Goal: Navigation & Orientation: Find specific page/section

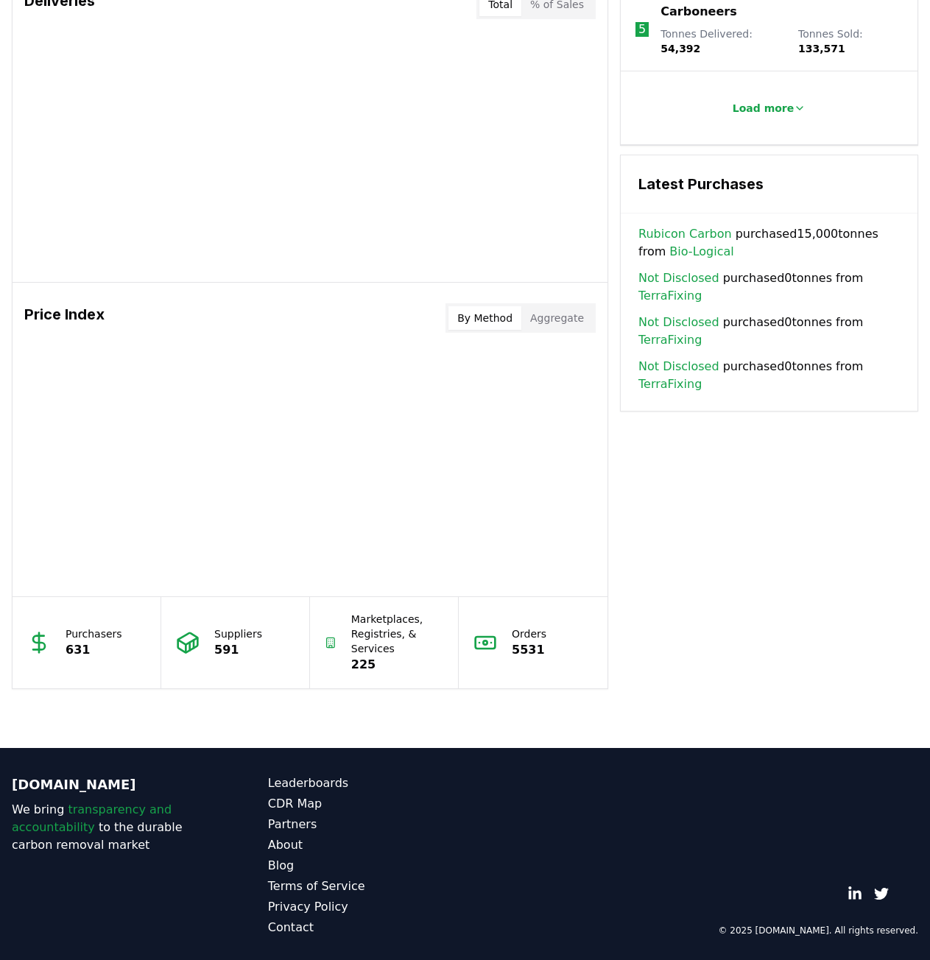
scroll to position [947, 0]
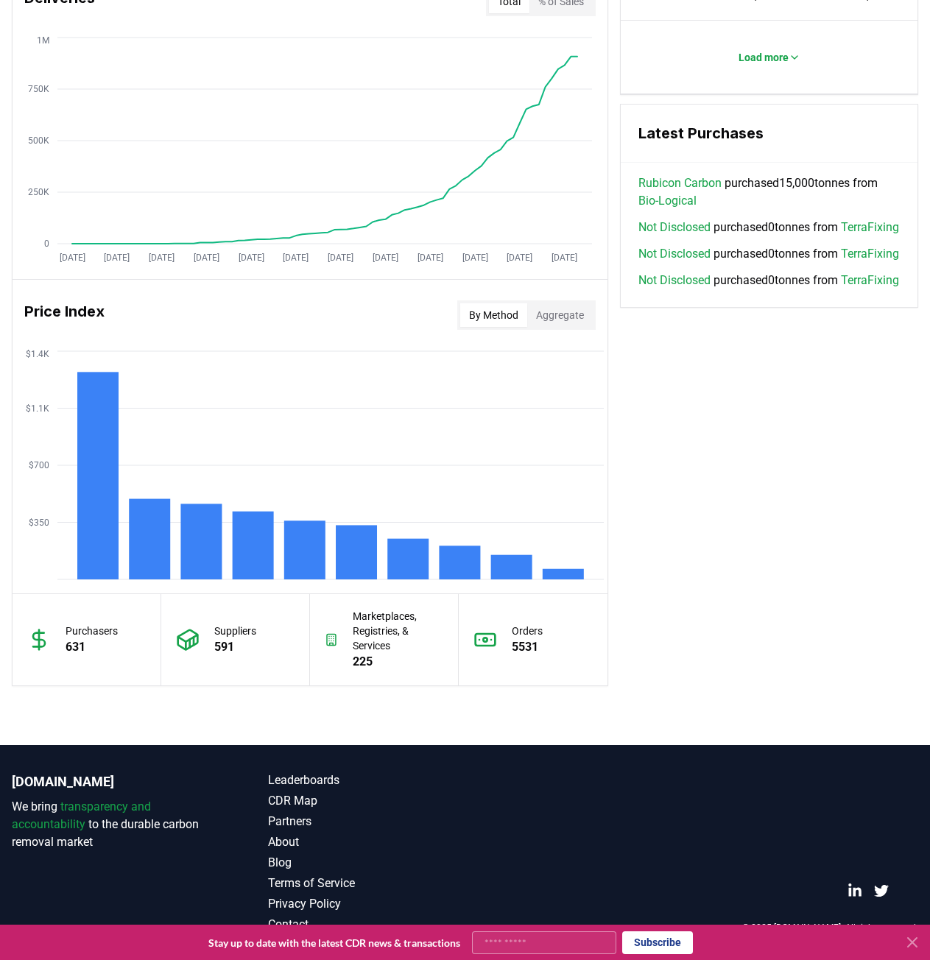
click at [852, 690] on div "Unlock full market insights with our Partner Portal Free to all users with a wo…" at bounding box center [465, 155] width 930 height 1179
click at [502, 554] on icon "$350 $700 $1.1K $1.4K" at bounding box center [310, 465] width 595 height 236
click at [560, 325] on button "Aggregate" at bounding box center [560, 315] width 66 height 24
click at [507, 316] on button "By Method" at bounding box center [493, 315] width 67 height 24
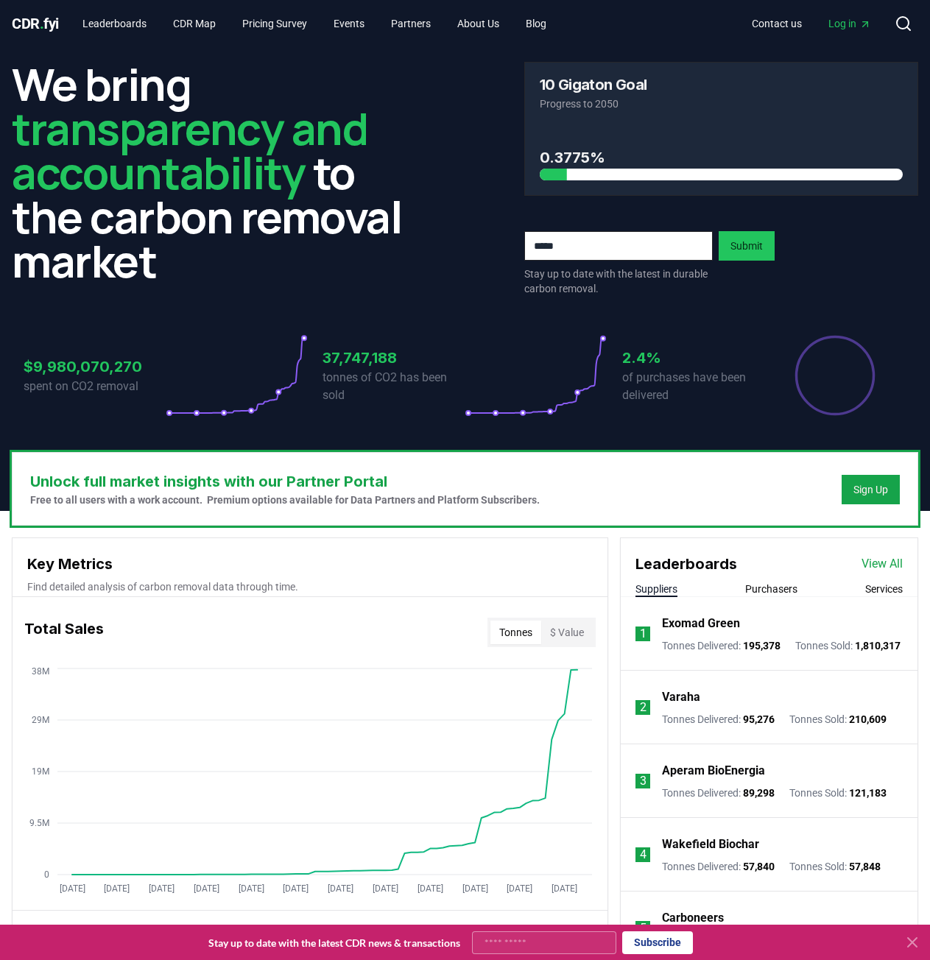
scroll to position [0, 0]
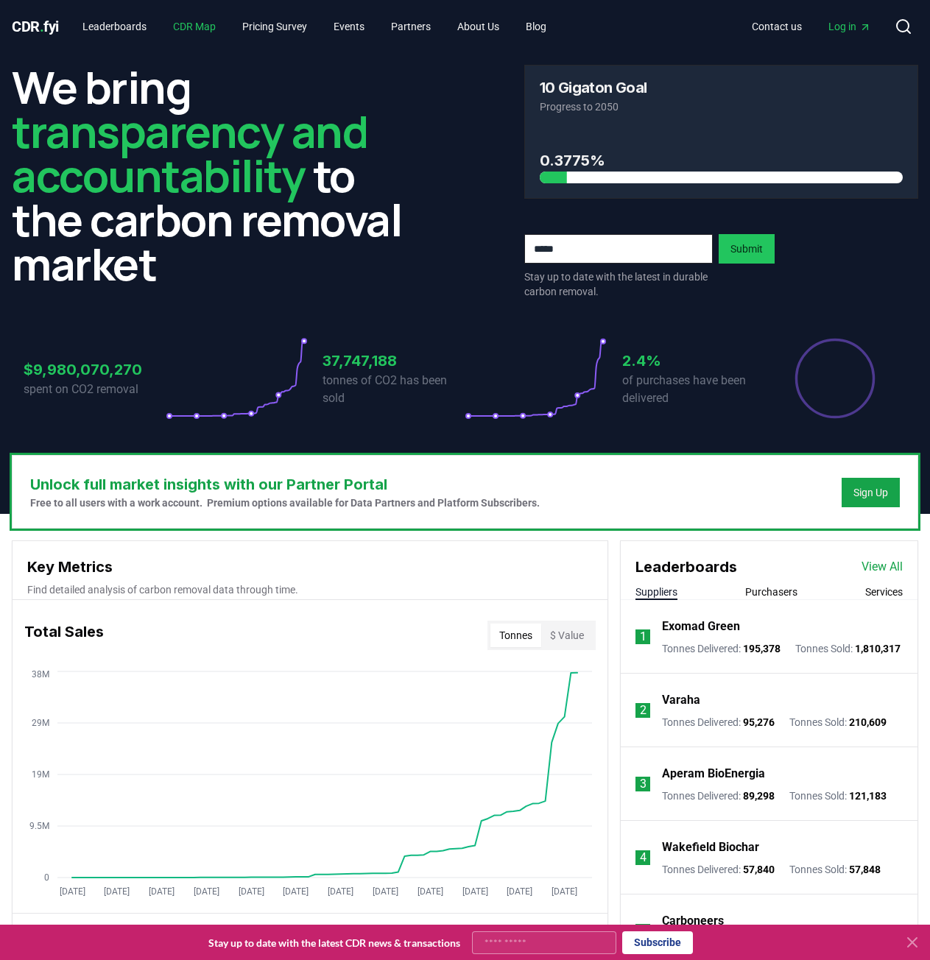
click at [186, 14] on link "CDR Map" at bounding box center [194, 26] width 66 height 27
